Goal: Task Accomplishment & Management: Complete application form

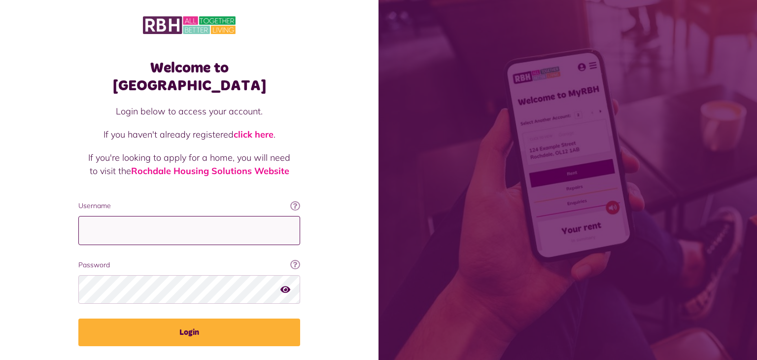
click at [103, 216] on input "Username" at bounding box center [189, 230] width 222 height 29
type input "**********"
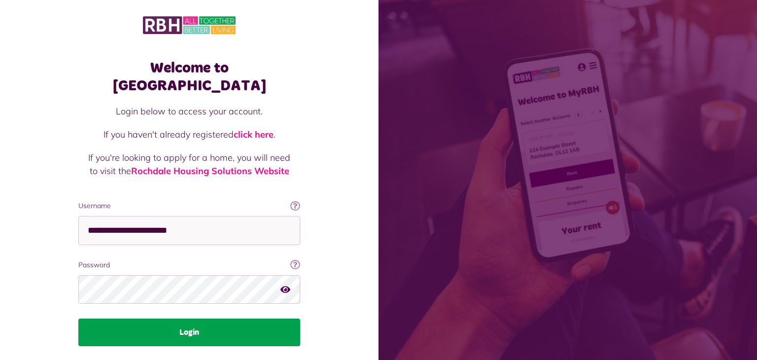
click at [209, 321] on button "Login" at bounding box center [189, 332] width 222 height 28
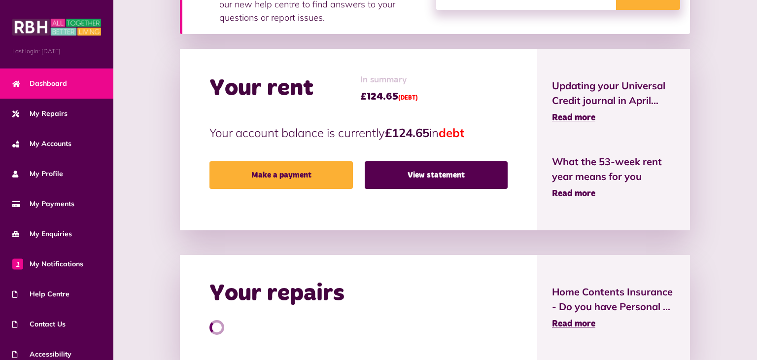
scroll to position [197, 0]
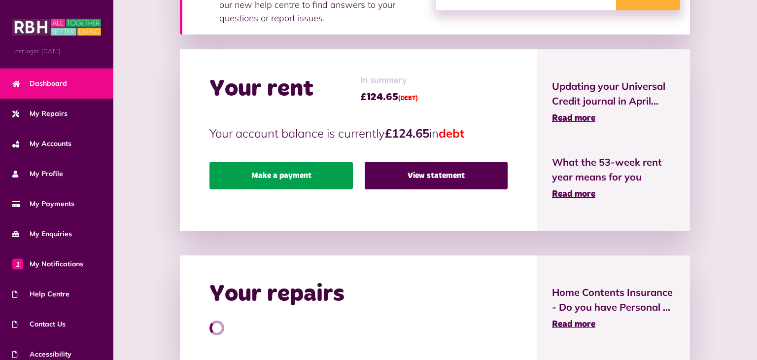
click at [318, 187] on link "Make a payment" at bounding box center [280, 176] width 143 height 28
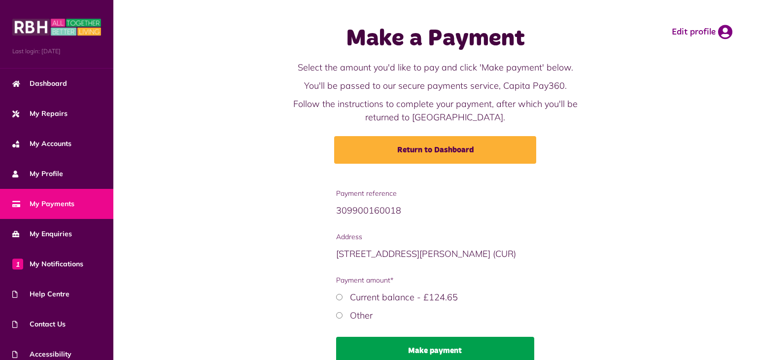
click at [435, 356] on button "Make payment" at bounding box center [435, 351] width 198 height 28
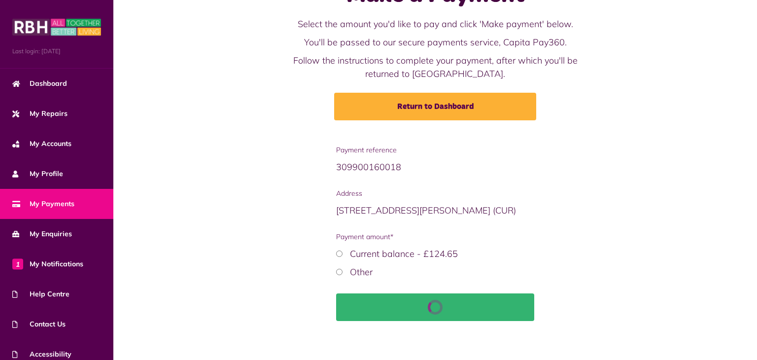
scroll to position [49, 0]
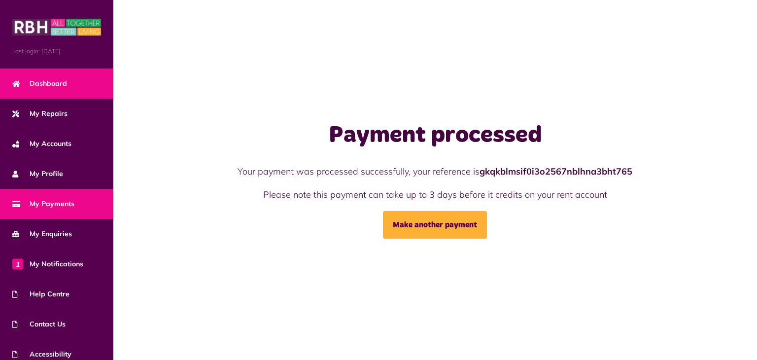
click at [56, 85] on span "Dashboard" at bounding box center [39, 83] width 55 height 10
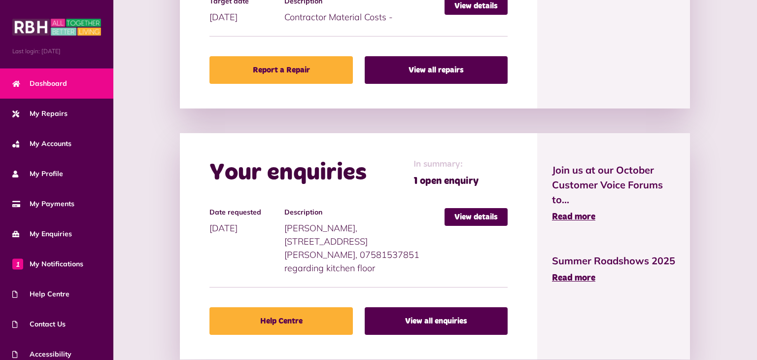
scroll to position [556, 0]
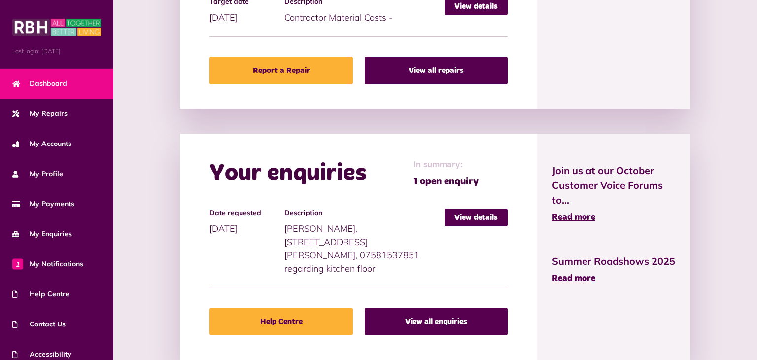
click at [285, 308] on link "Help Centre" at bounding box center [280, 321] width 143 height 28
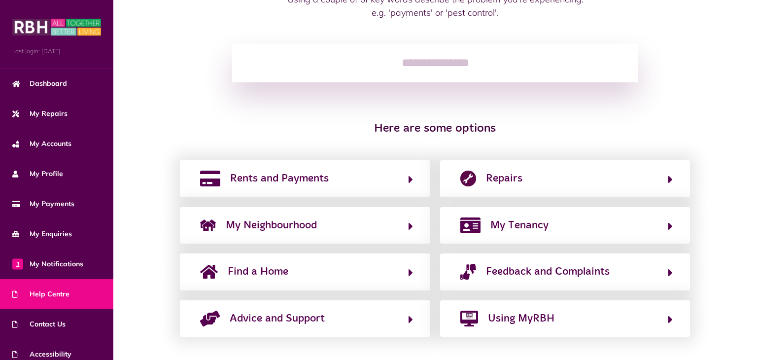
scroll to position [116, 0]
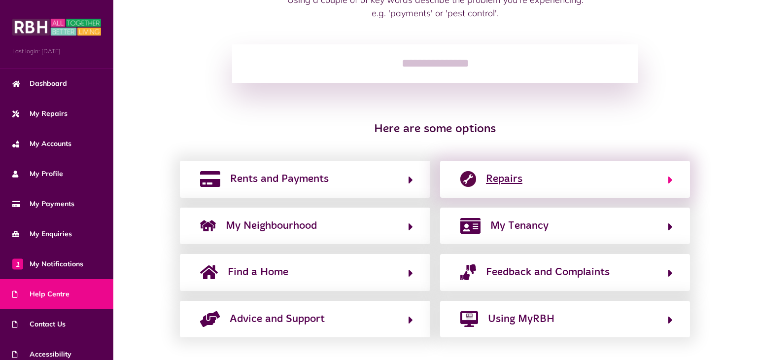
click at [575, 185] on button "Repairs" at bounding box center [564, 179] width 215 height 17
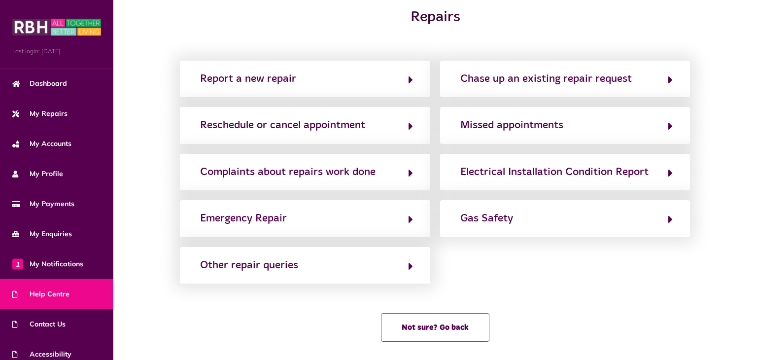
scroll to position [0, 0]
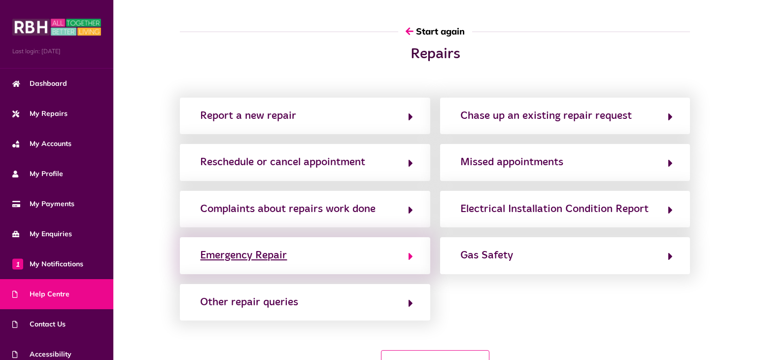
click at [285, 261] on div "Emergency Repair" at bounding box center [243, 255] width 87 height 16
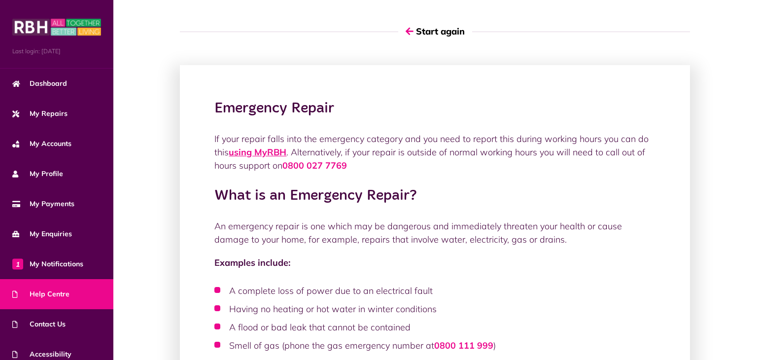
click at [262, 156] on link "using MyRBH" at bounding box center [258, 151] width 58 height 11
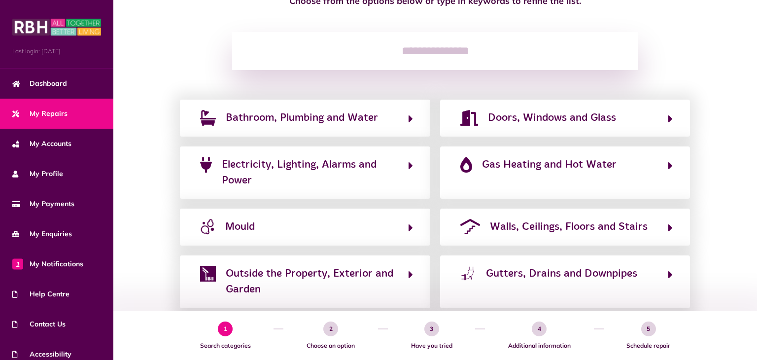
scroll to position [112, 0]
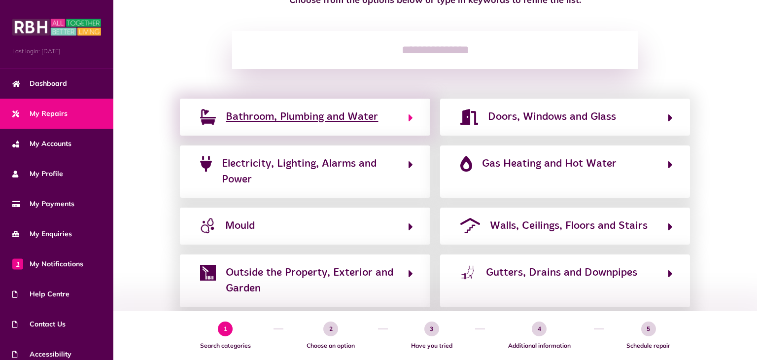
click at [307, 117] on span "Bathroom, Plumbing and Water" at bounding box center [302, 117] width 152 height 16
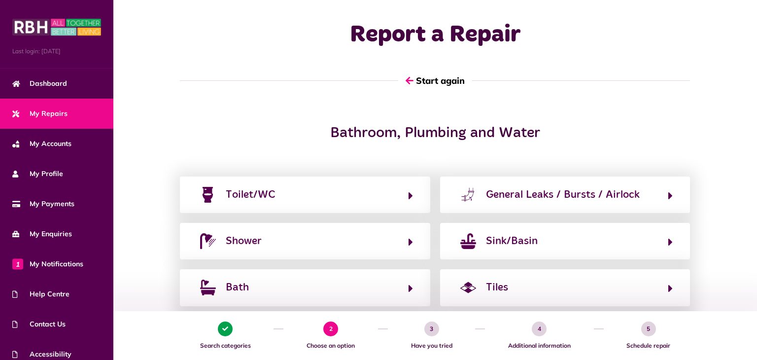
scroll to position [0, 0]
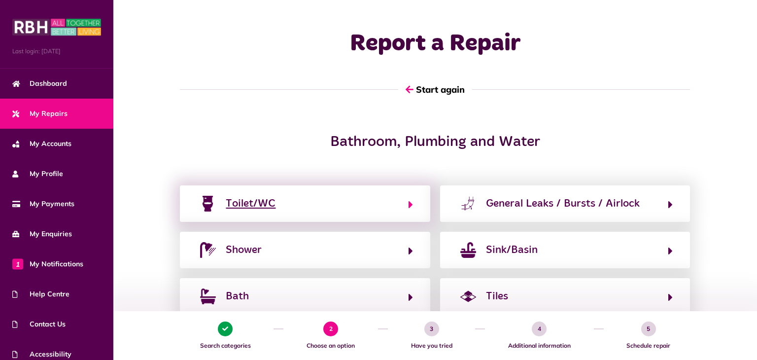
click at [258, 203] on div "Toilet/WC" at bounding box center [251, 204] width 50 height 16
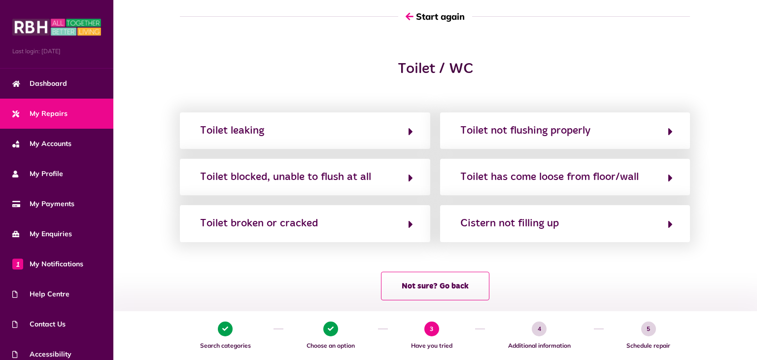
scroll to position [71, 0]
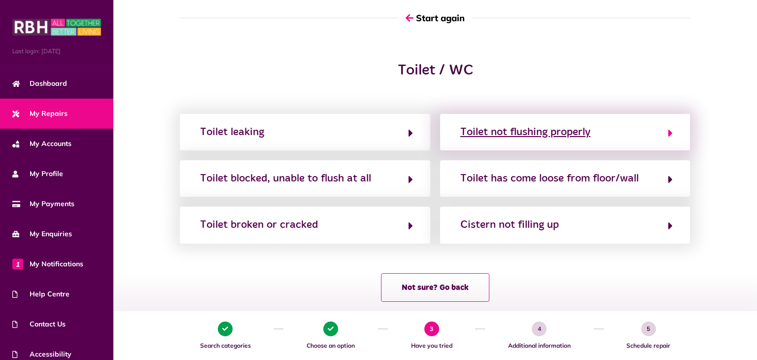
click at [583, 130] on div "Toilet not flushing properly" at bounding box center [525, 132] width 130 height 16
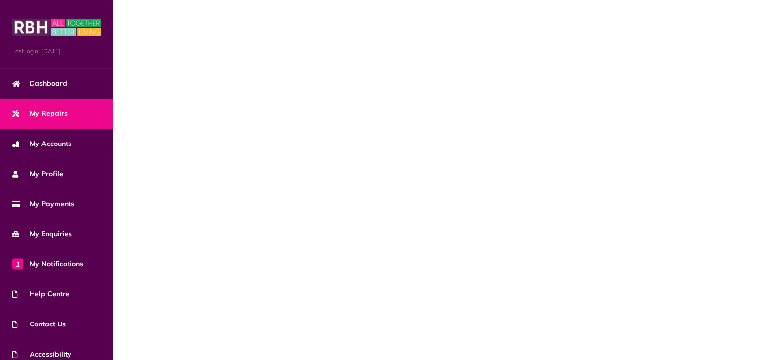
scroll to position [0, 0]
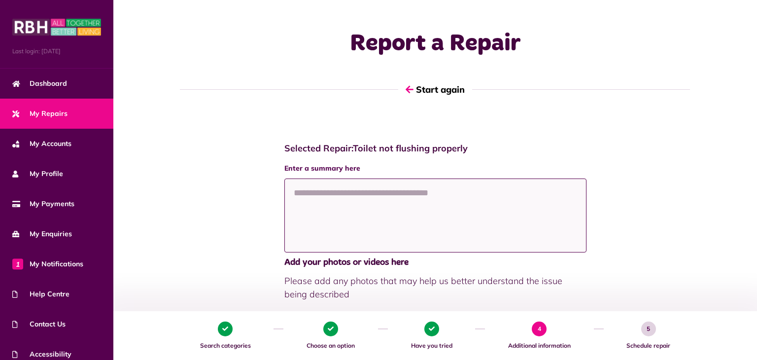
click at [300, 193] on textarea at bounding box center [435, 215] width 302 height 74
click at [302, 189] on textarea at bounding box center [435, 215] width 302 height 74
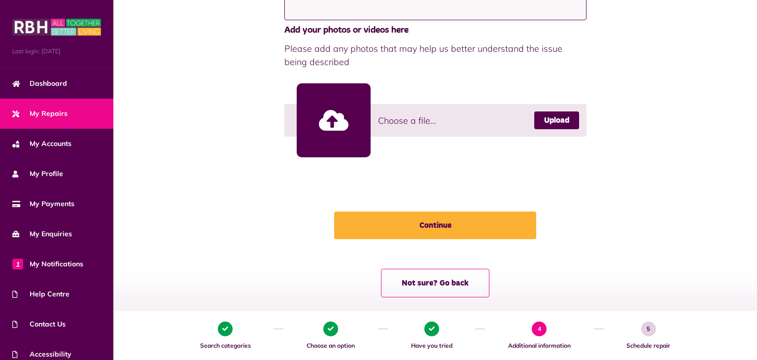
scroll to position [221, 0]
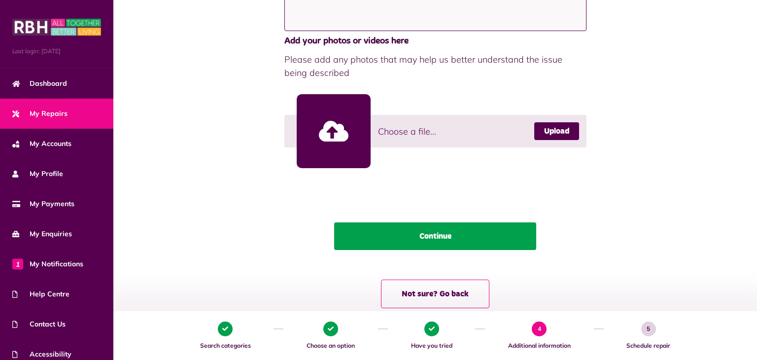
type textarea "**********"
click at [510, 239] on button "Continue" at bounding box center [435, 236] width 202 height 28
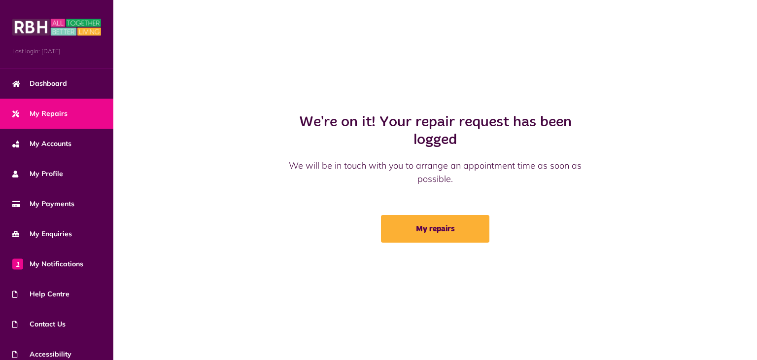
scroll to position [0, 0]
